Goal: Find specific page/section

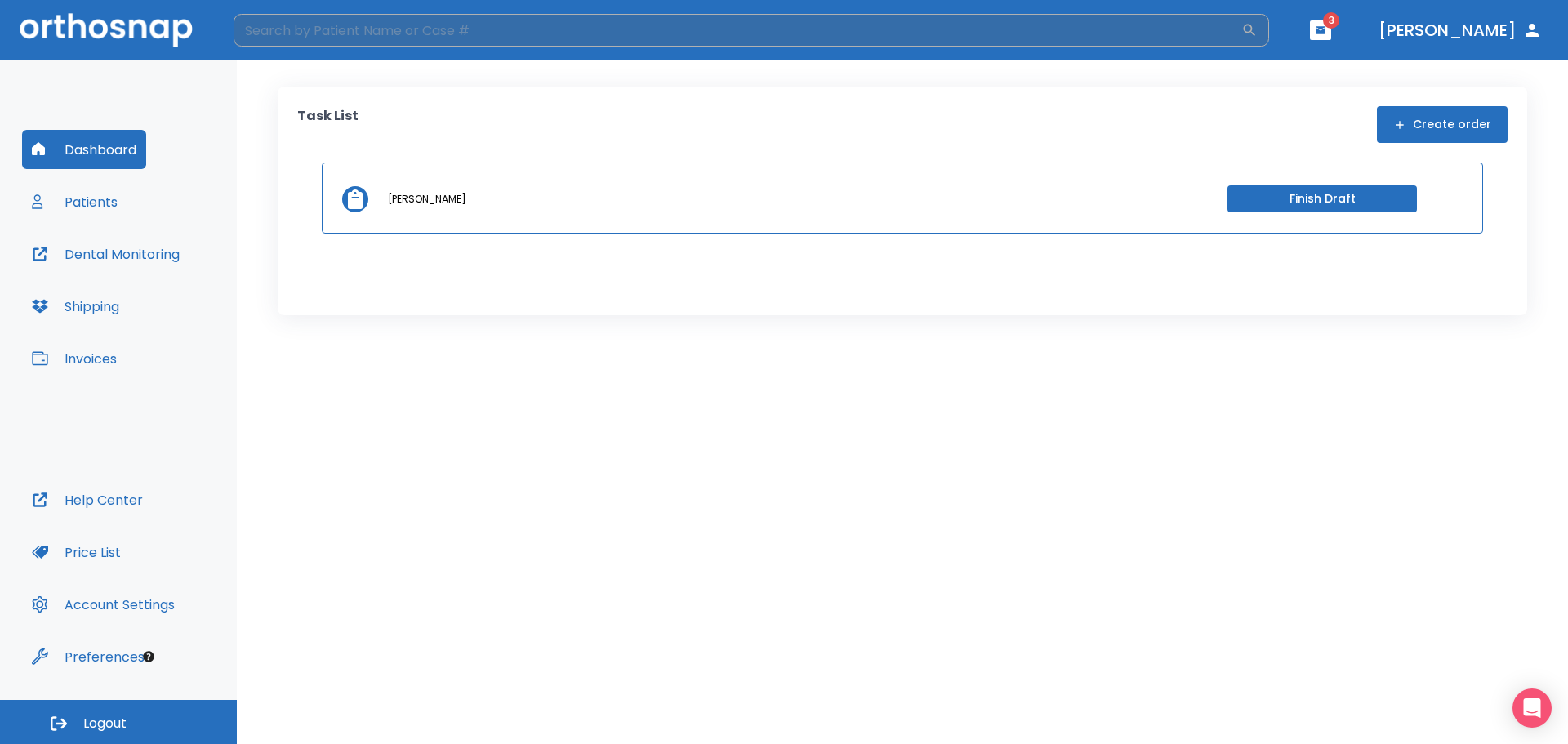
click at [314, 25] on input "search" at bounding box center [738, 29] width 1008 height 32
type input "[PERSON_NAME]"
click at [1258, 26] on icon "button" at bounding box center [1250, 30] width 17 height 17
click at [1242, 35] on input "[PERSON_NAME]" at bounding box center [738, 29] width 1008 height 32
click at [359, 133] on div "Patients" at bounding box center [764, 141] width 993 height 26
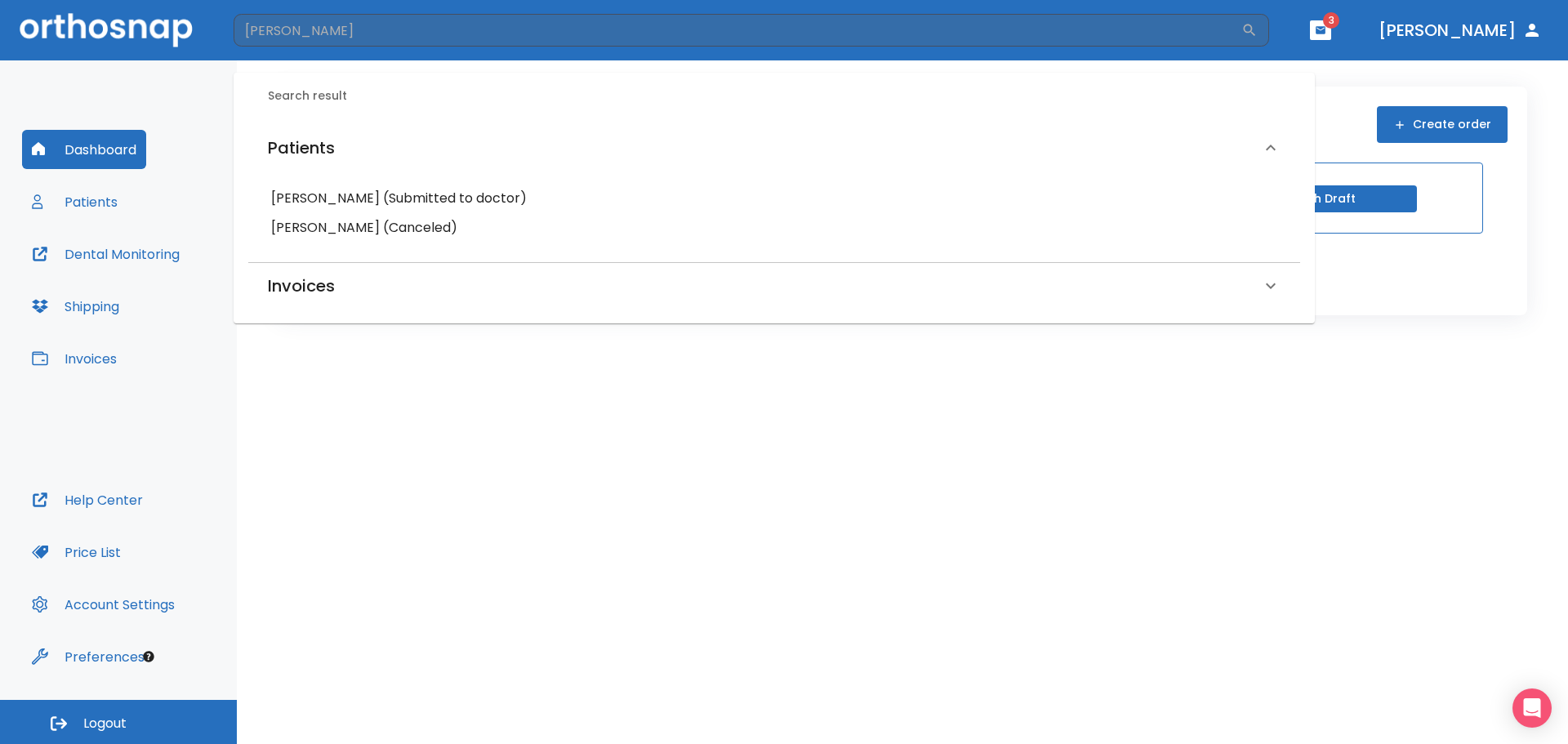
click at [450, 190] on h6 "[PERSON_NAME] (Submitted to doctor)" at bounding box center [774, 198] width 1006 height 23
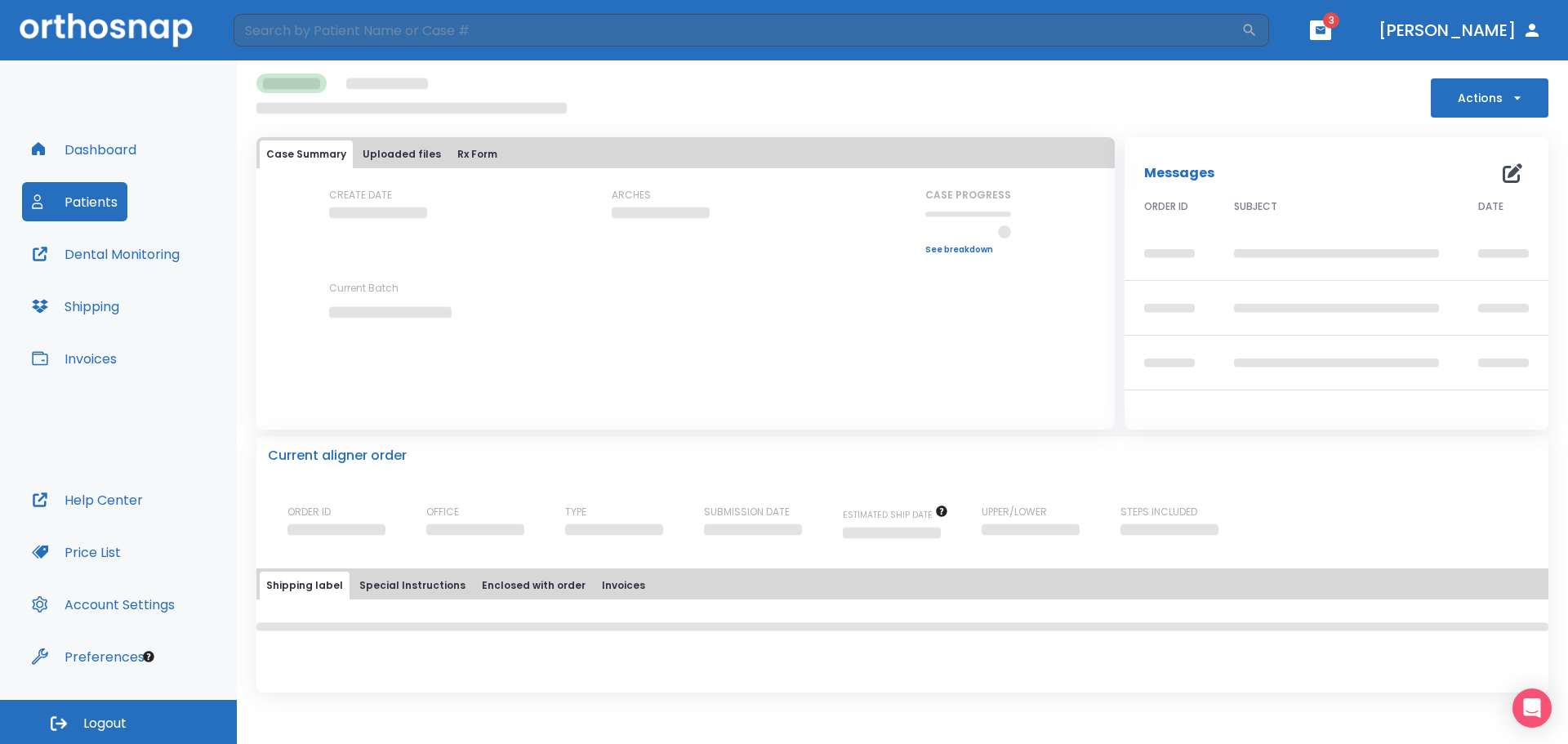
click at [79, 243] on button "Dental Monitoring" at bounding box center [106, 255] width 167 height 39
